Goal: Find specific page/section: Find specific page/section

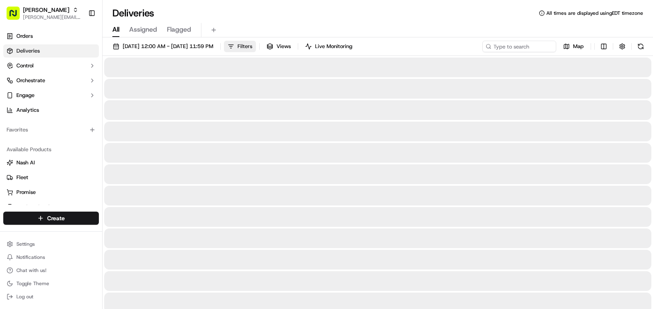
click at [252, 44] on span "Filters" at bounding box center [245, 46] width 15 height 7
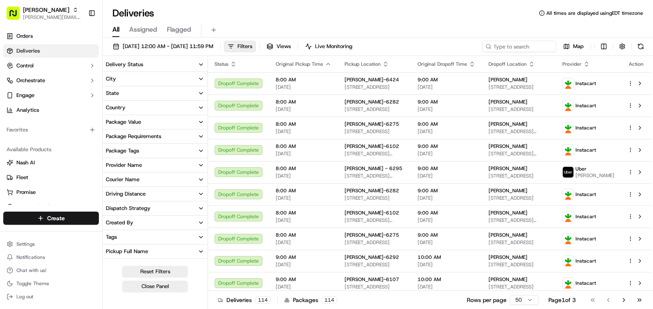
click at [153, 76] on button "City" at bounding box center [155, 79] width 105 height 14
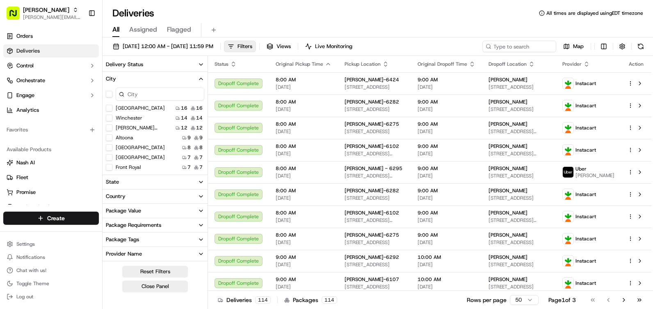
click at [111, 148] on button "[GEOGRAPHIC_DATA]" at bounding box center [109, 147] width 7 height 7
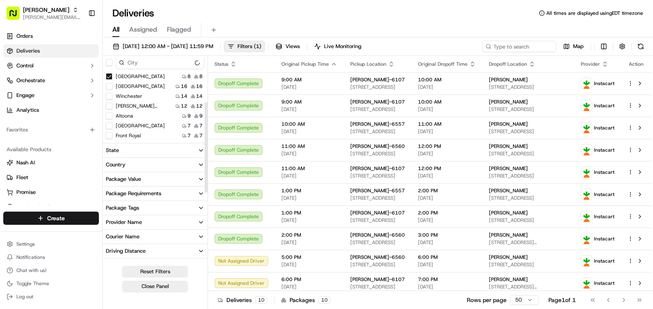
scroll to position [164, 0]
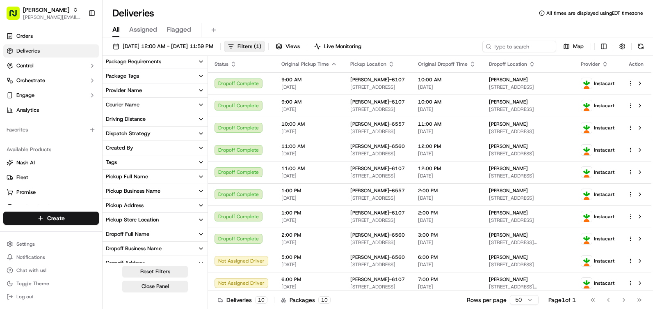
click at [144, 225] on button "Pickup Store Location" at bounding box center [155, 220] width 105 height 14
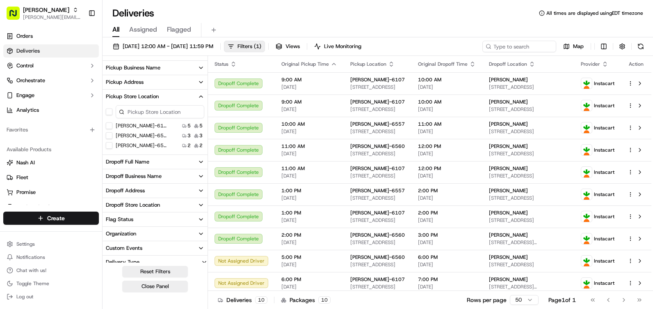
click at [109, 140] on div "[PERSON_NAME]-6107 5 5 [PERSON_NAME]-6560 3 3 [PERSON_NAME]-6557 2 2" at bounding box center [155, 135] width 105 height 28
click at [109, 135] on button "[PERSON_NAME]-6560" at bounding box center [109, 135] width 7 height 7
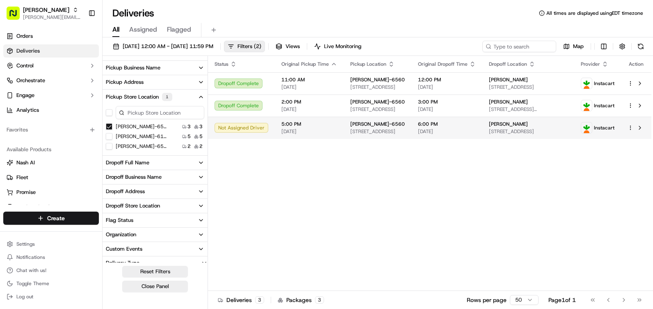
scroll to position [240, 0]
